Goal: Information Seeking & Learning: Learn about a topic

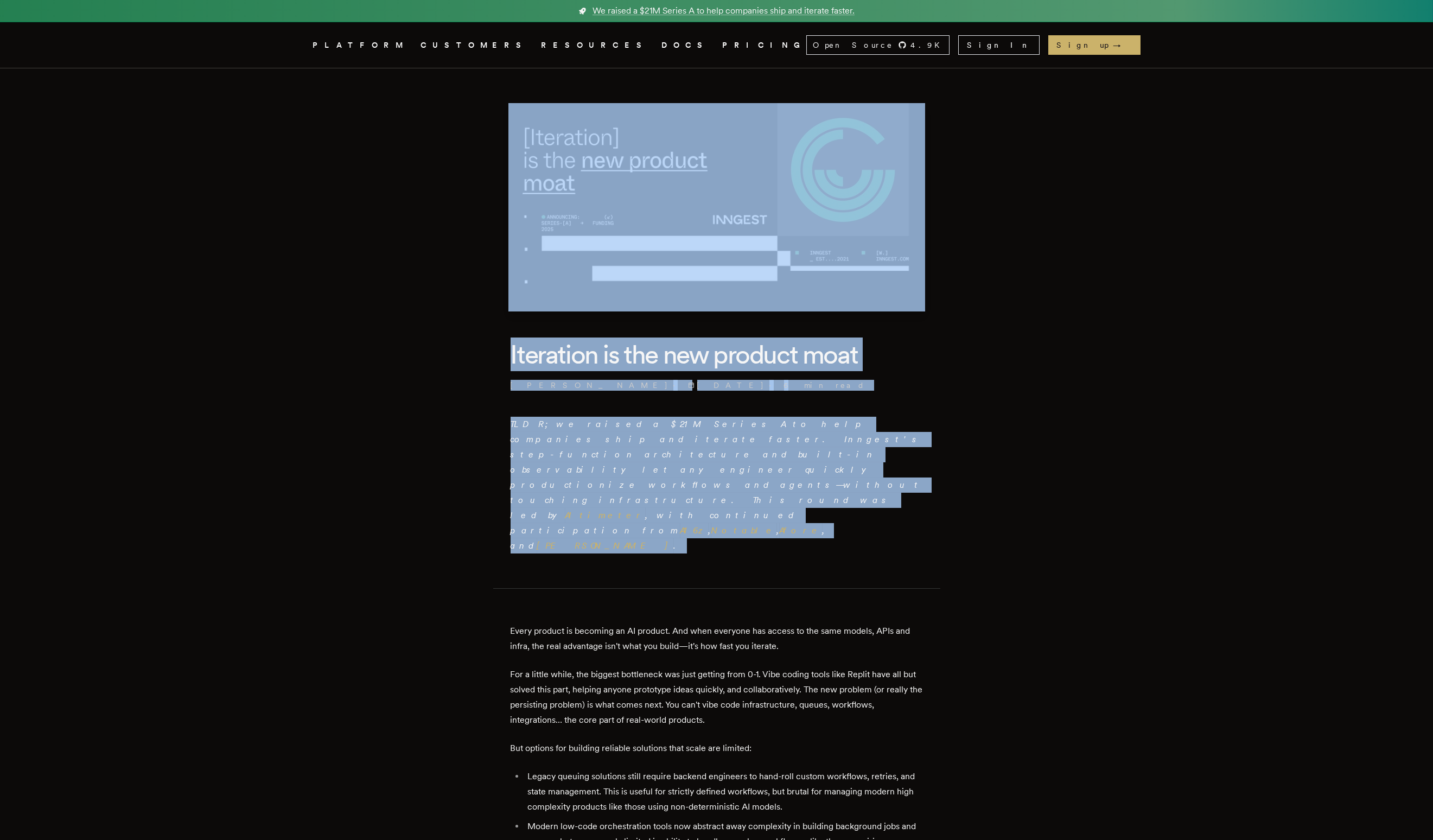
drag, startPoint x: 439, startPoint y: 222, endPoint x: 952, endPoint y: 467, distance: 568.5
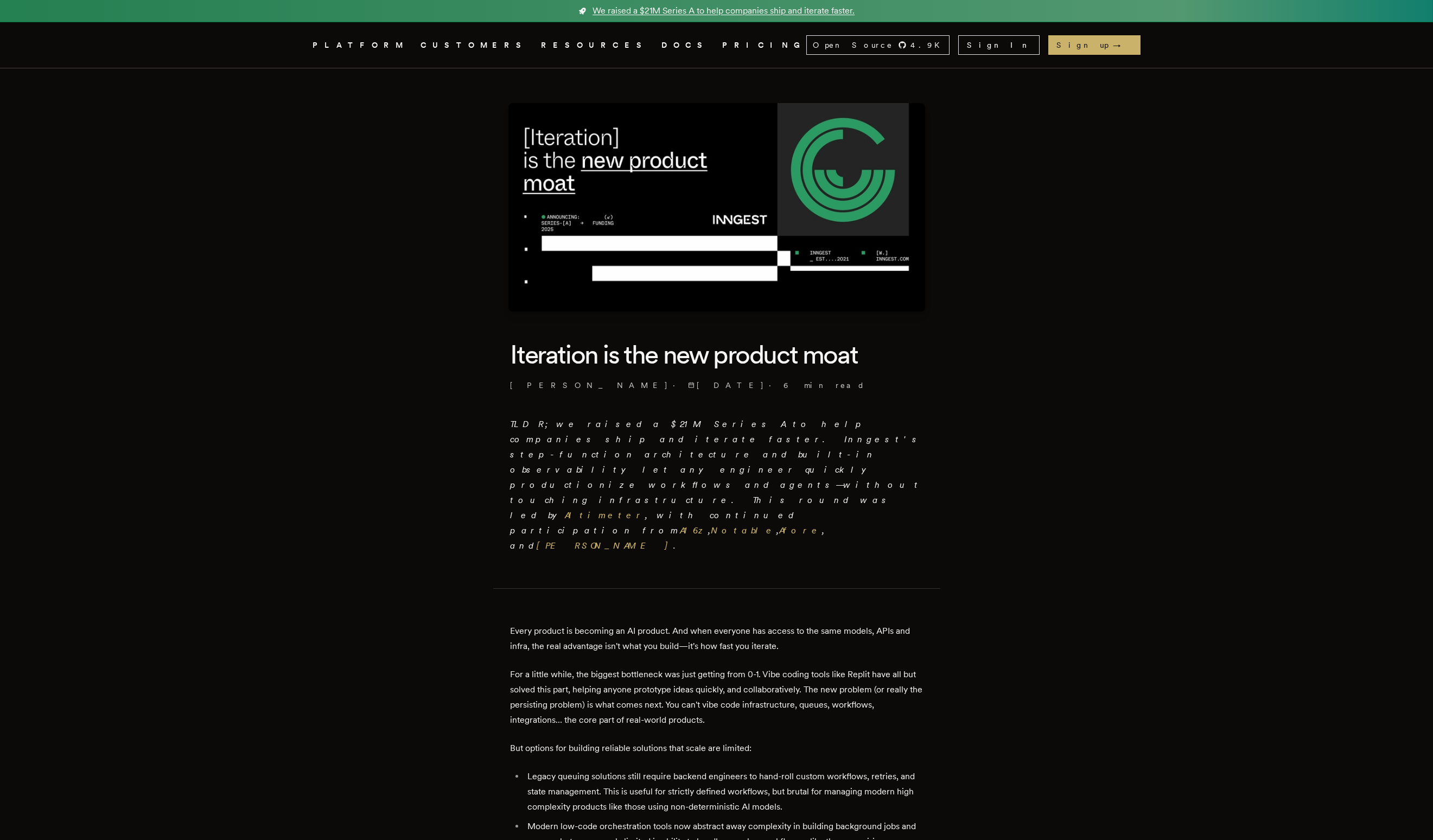
click at [916, 5] on link "We raised a $21M Series A to help companies ship and iterate faster." at bounding box center [716, 11] width 1433 height 23
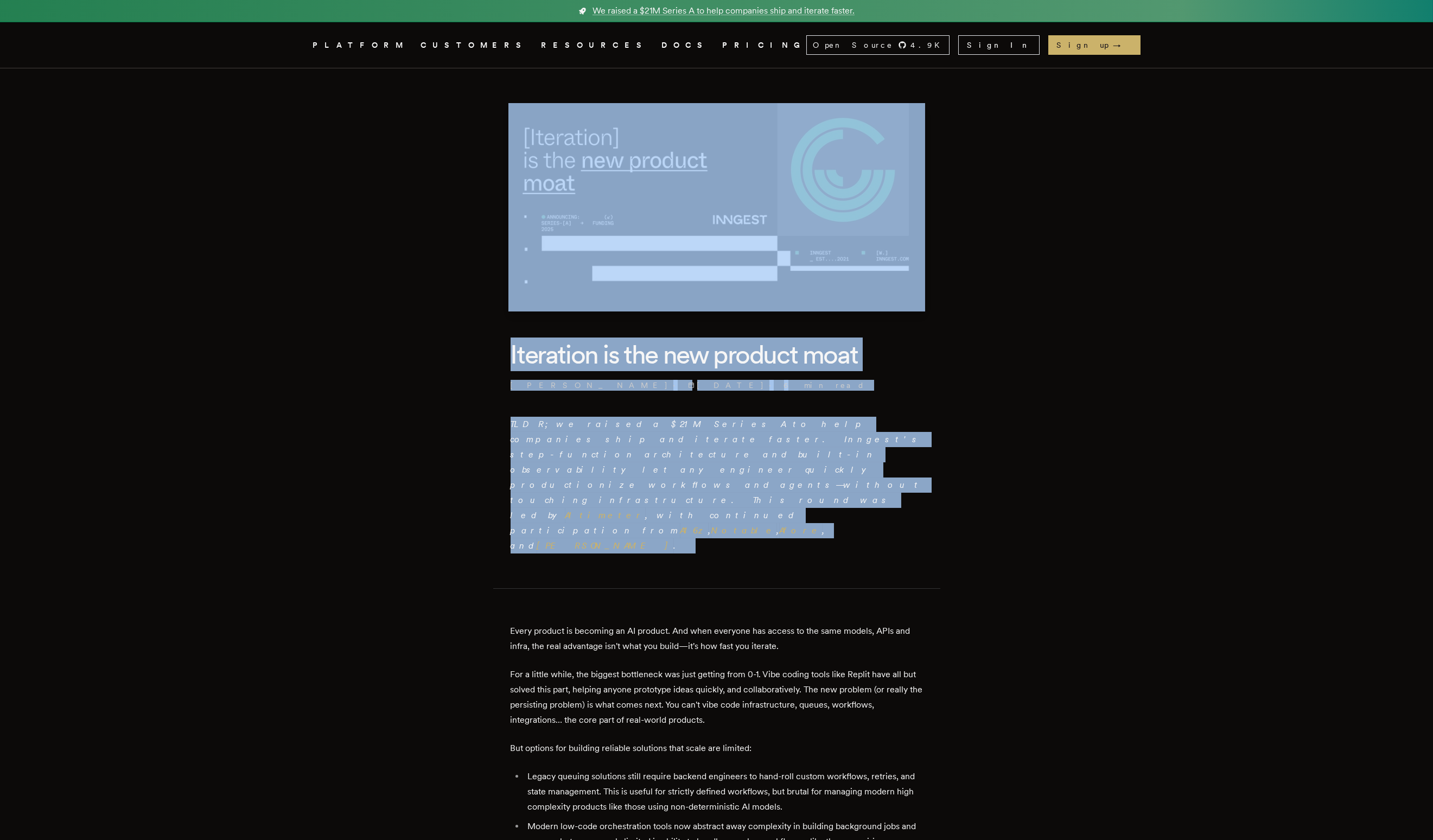
drag, startPoint x: 466, startPoint y: 114, endPoint x: 1019, endPoint y: 526, distance: 689.6
drag, startPoint x: 1019, startPoint y: 520, endPoint x: 383, endPoint y: 161, distance: 730.3
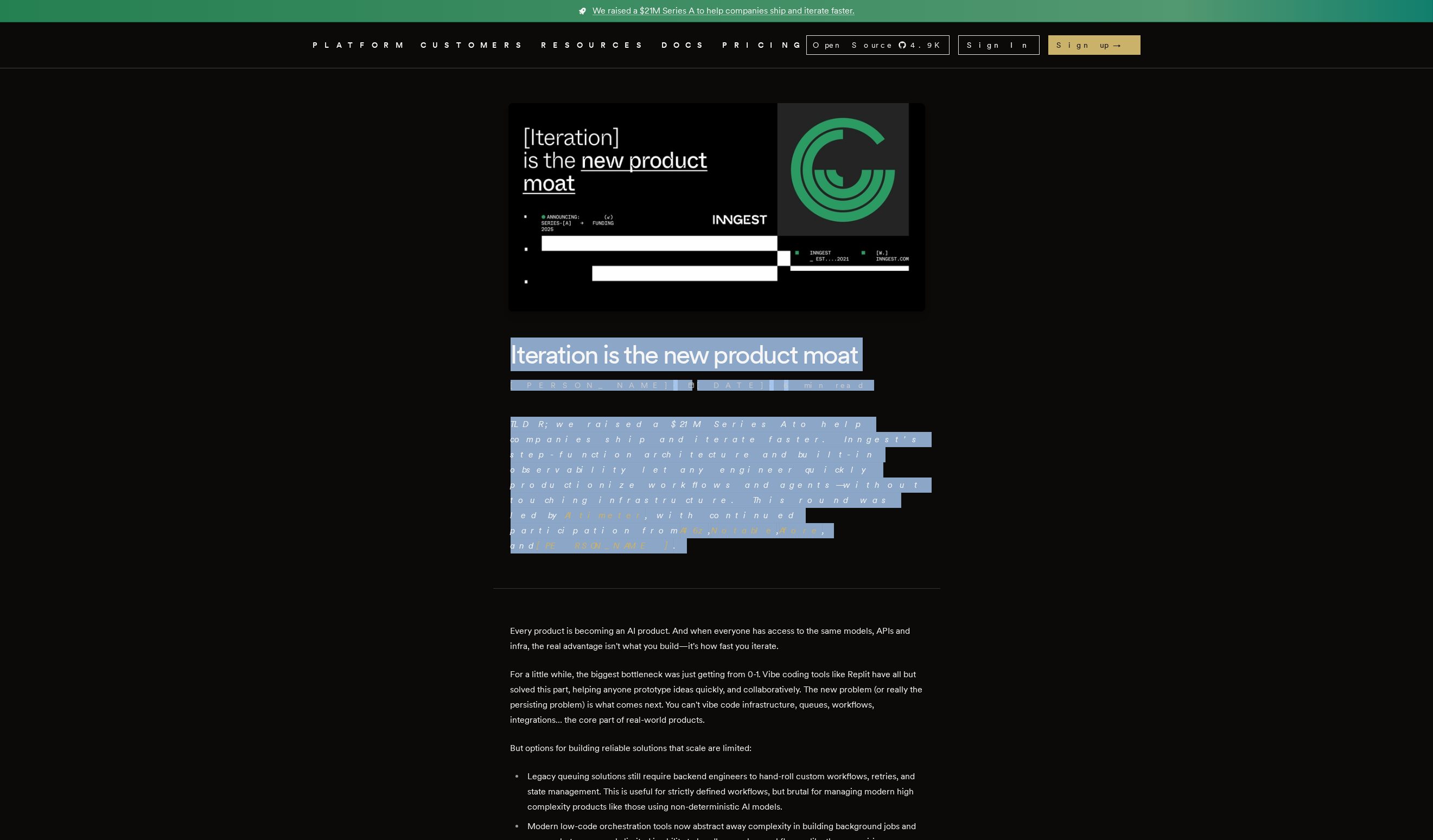
drag, startPoint x: 453, startPoint y: 315, endPoint x: 793, endPoint y: 501, distance: 387.6
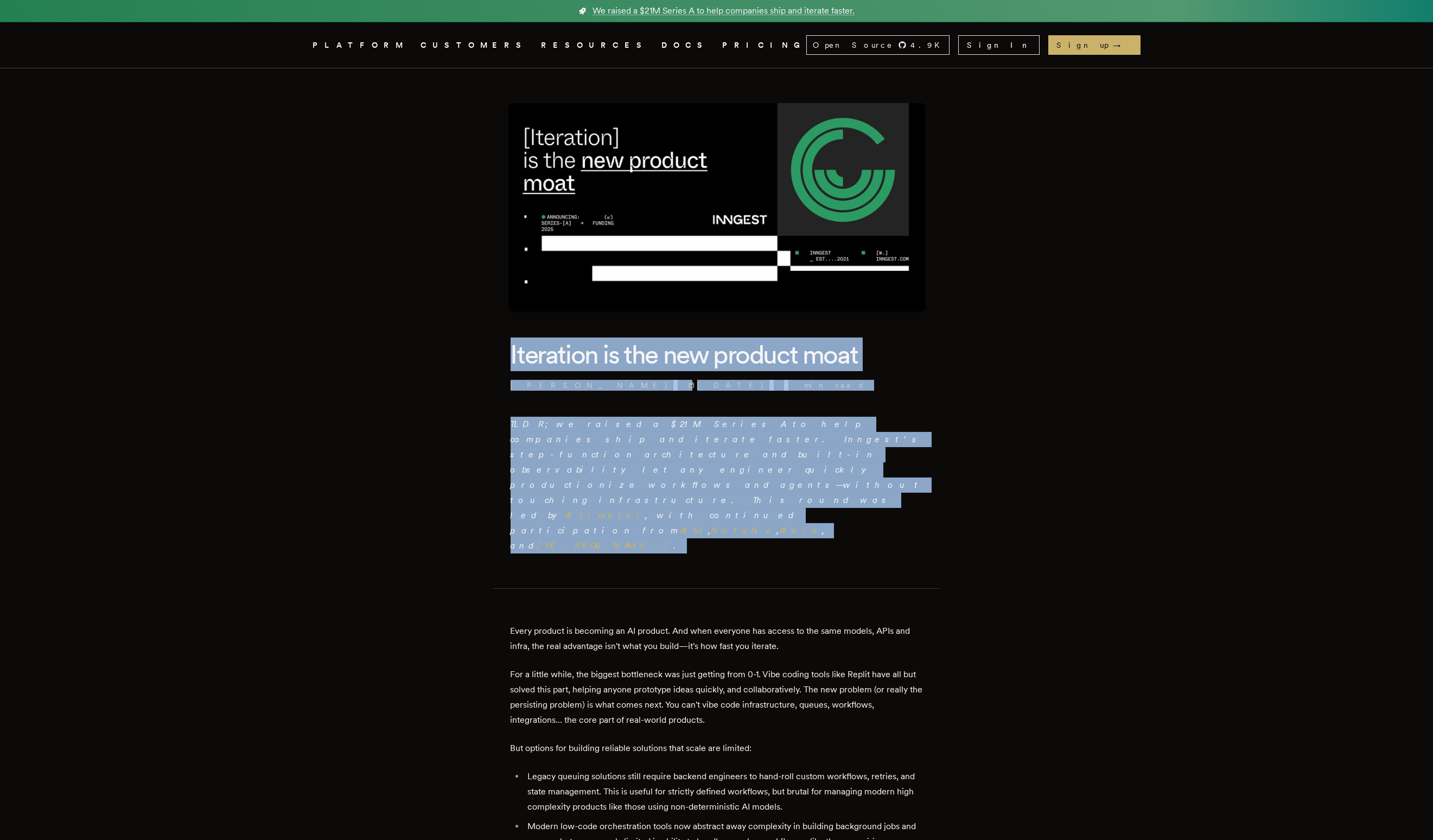
drag, startPoint x: 793, startPoint y: 503, endPoint x: 475, endPoint y: 346, distance: 354.6
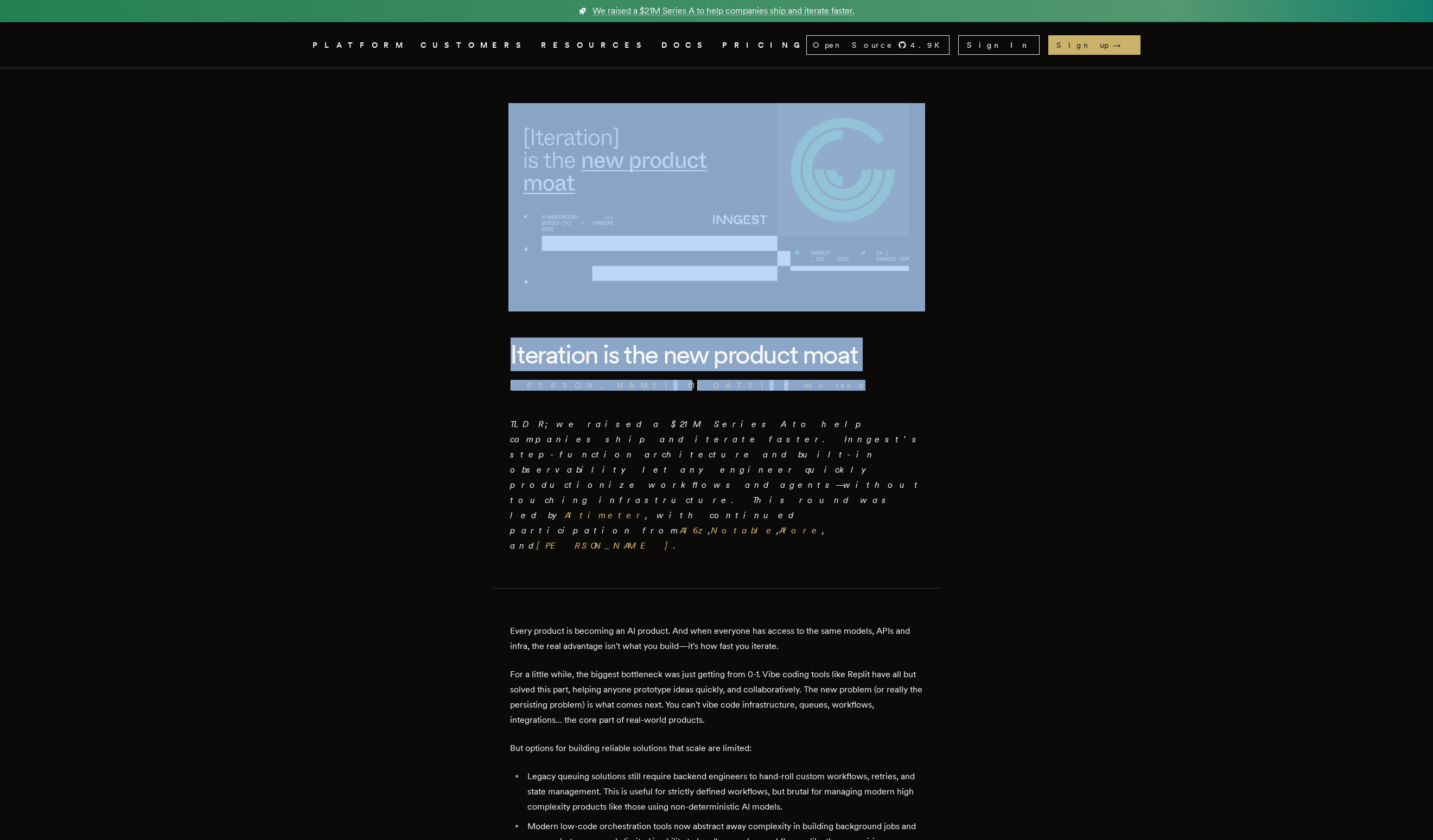
drag, startPoint x: 411, startPoint y: 77, endPoint x: 1064, endPoint y: 395, distance: 726.3
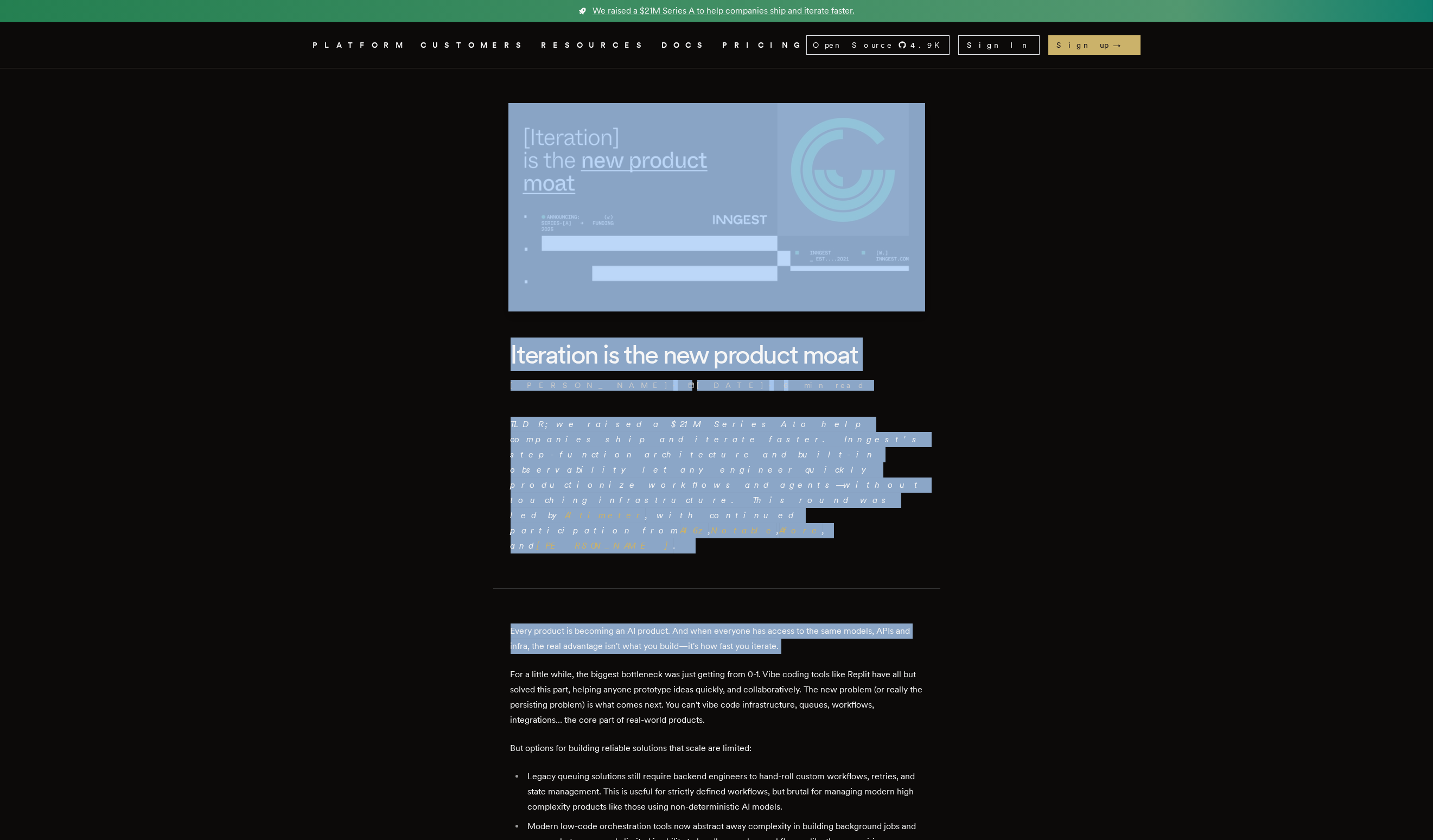
drag, startPoint x: 472, startPoint y: 128, endPoint x: 870, endPoint y: 575, distance: 598.5
drag, startPoint x: 929, startPoint y: 485, endPoint x: 458, endPoint y: 158, distance: 573.4
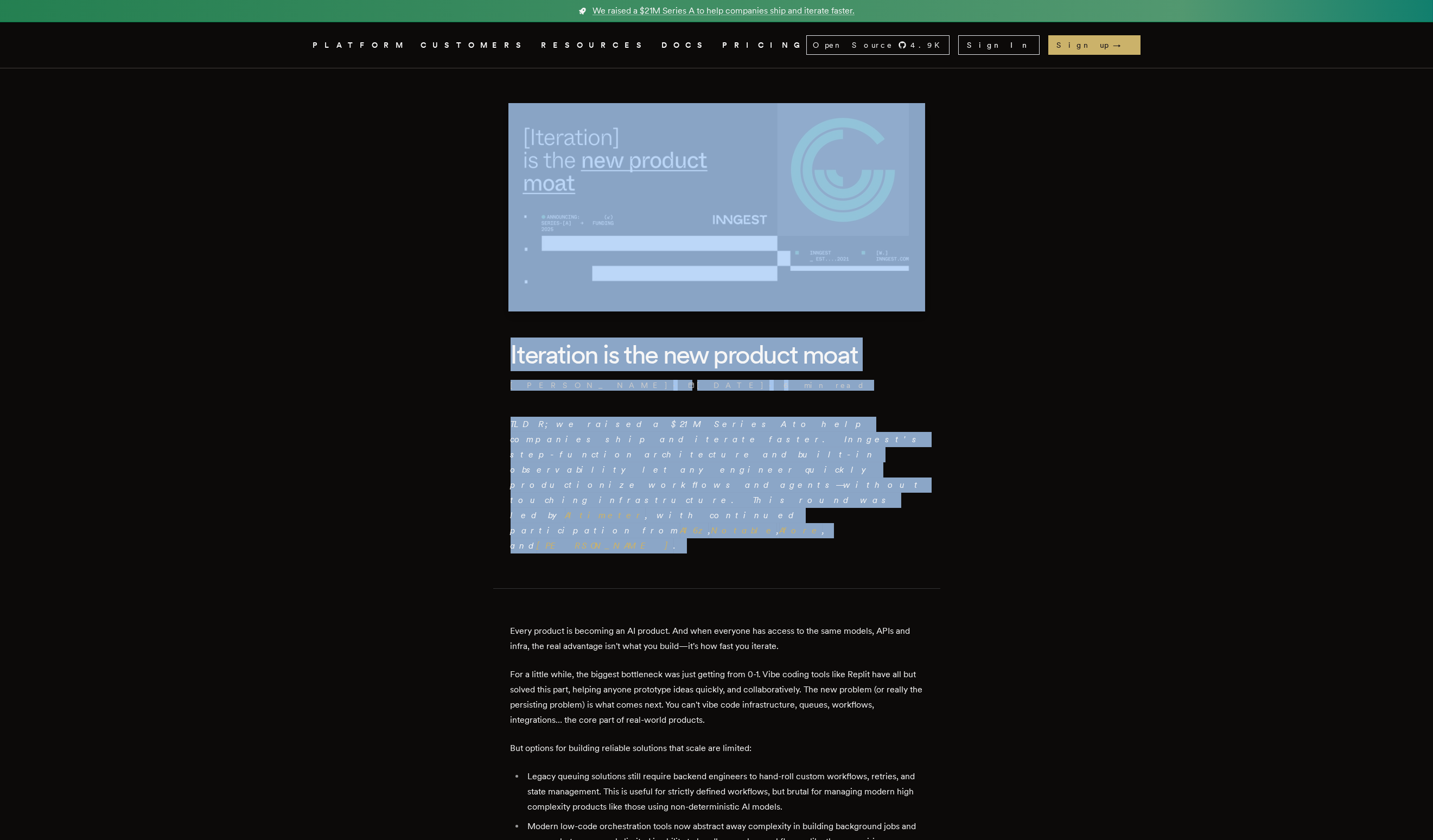
drag, startPoint x: 458, startPoint y: 158, endPoint x: 942, endPoint y: 499, distance: 592.1
